Goal: Information Seeking & Learning: Understand process/instructions

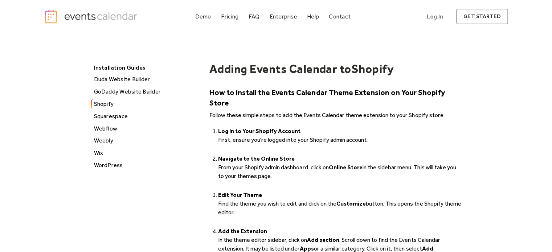
click at [306, 67] on h1 "Adding Events Calendar to" at bounding box center [280, 69] width 142 height 14
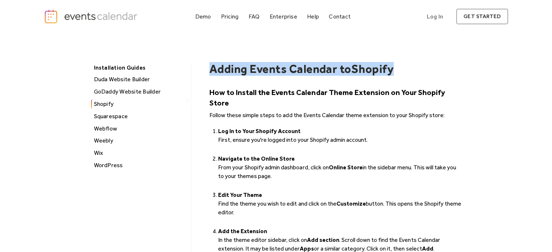
click at [306, 67] on h1 "Adding Events Calendar to" at bounding box center [280, 69] width 142 height 14
click at [311, 70] on h1 "Adding Events Calendar to" at bounding box center [280, 69] width 142 height 14
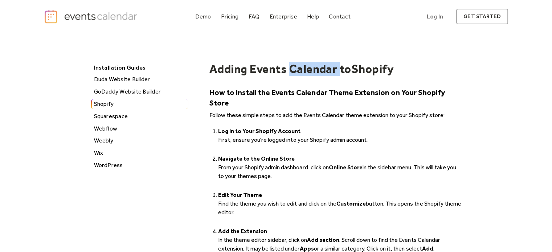
click at [311, 70] on h1 "Adding Events Calendar to" at bounding box center [280, 69] width 142 height 14
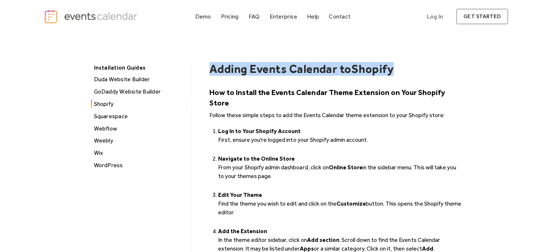
click at [311, 70] on h1 "Adding Events Calendar to" at bounding box center [280, 69] width 142 height 14
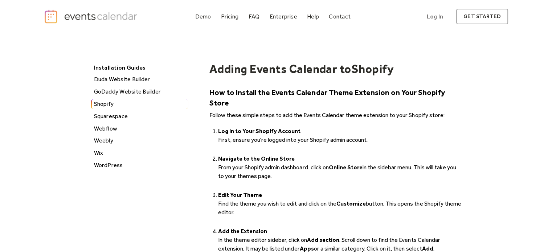
click at [311, 127] on li "Log In to Your Shopify Account ‍ First, ensure you're logged into your Shopify …" at bounding box center [340, 140] width 244 height 26
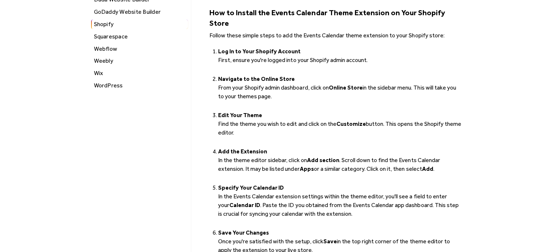
scroll to position [81, 0]
